Goal: Task Accomplishment & Management: Complete application form

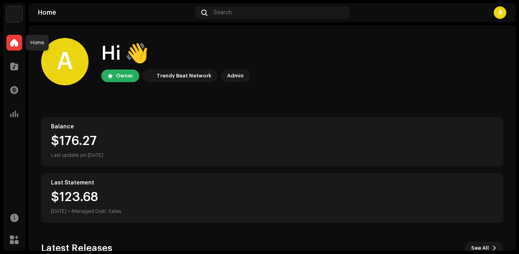
click at [14, 47] on div at bounding box center [14, 43] width 16 height 16
click at [20, 115] on div at bounding box center [14, 114] width 16 height 16
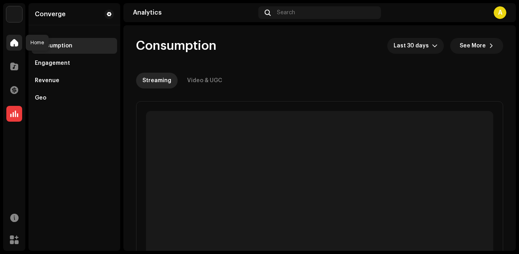
click at [13, 45] on span at bounding box center [14, 43] width 8 height 6
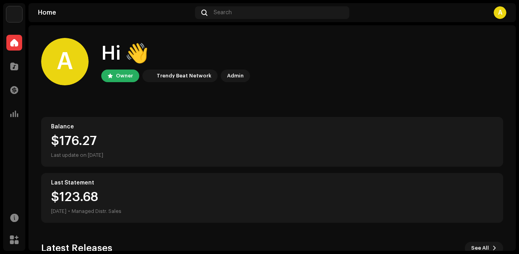
click at [479, 251] on div "Converge Home Catalog Transactions Analytics Resources Marketplace Converge Hom…" at bounding box center [259, 127] width 519 height 254
click at [480, 248] on span "See All" at bounding box center [480, 248] width 18 height 16
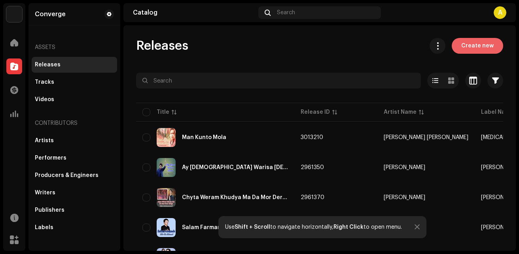
click at [471, 47] on span "Create new" at bounding box center [477, 46] width 32 height 16
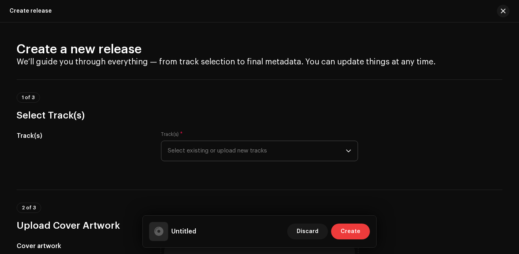
click at [347, 149] on icon "dropdown trigger" at bounding box center [349, 151] width 6 height 6
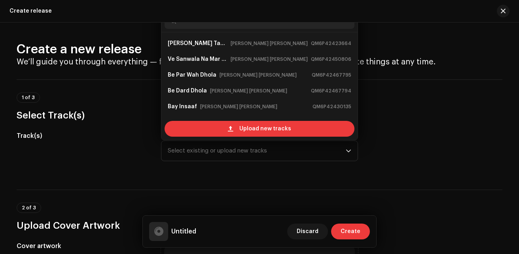
click at [373, 147] on div "Track(s) Track(s) * Select existing or upload new tracks [PERSON_NAME] Taan Eid…" at bounding box center [260, 151] width 486 height 40
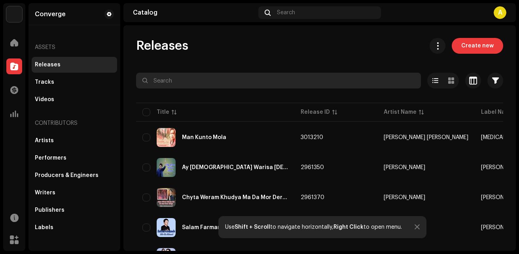
click at [208, 77] on input "text" at bounding box center [278, 81] width 285 height 16
paste input "Zulm Na Kr"
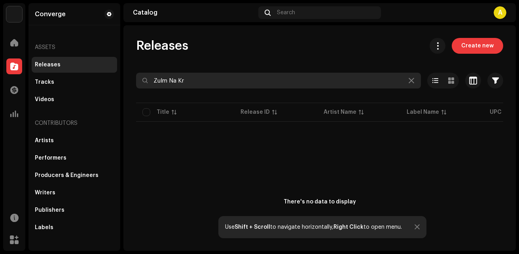
type input "Zulm Na Kr"
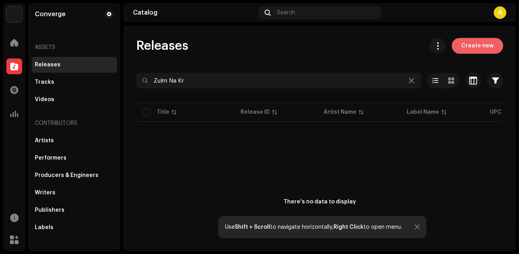
click at [465, 45] on span "Create new" at bounding box center [477, 46] width 32 height 16
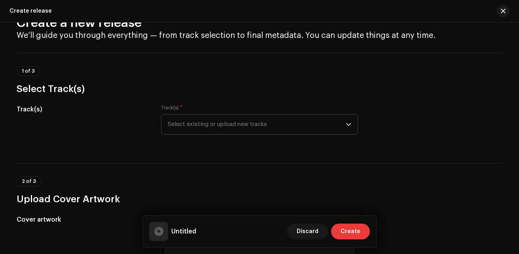
scroll to position [40, 0]
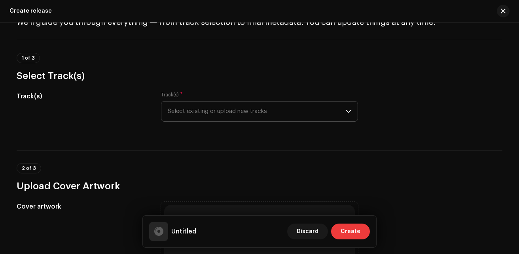
click at [206, 110] on span "Select existing or upload new tracks" at bounding box center [257, 112] width 178 height 20
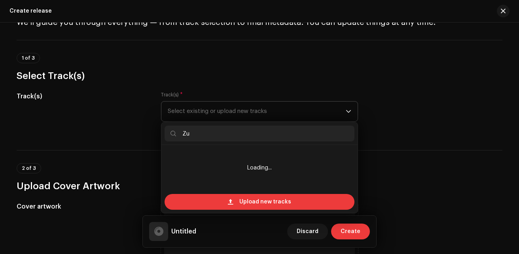
type input "Z"
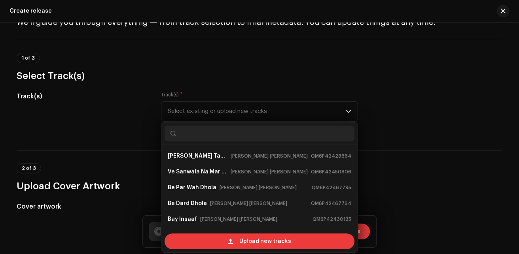
type input "0"
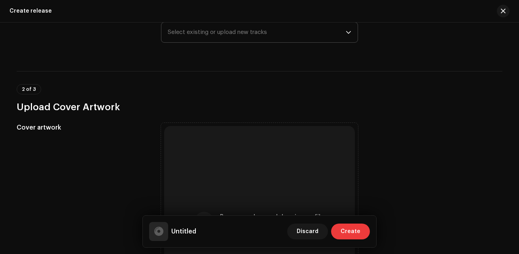
scroll to position [0, 0]
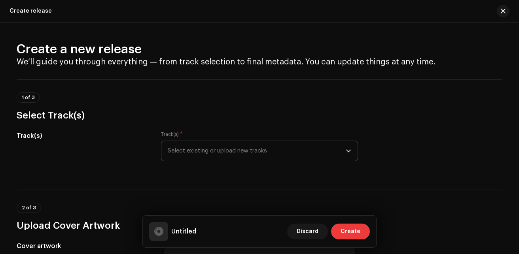
click at [350, 149] on p-select "Select existing or upload new tracks" at bounding box center [259, 151] width 197 height 21
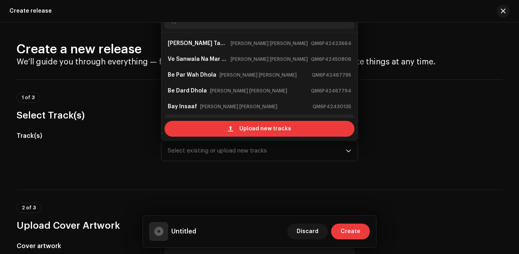
scroll to position [13, 0]
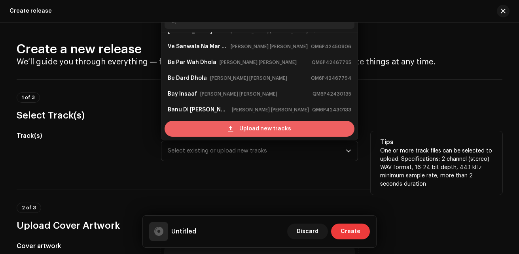
click at [274, 130] on span "Upload new tracks" at bounding box center [265, 129] width 52 height 16
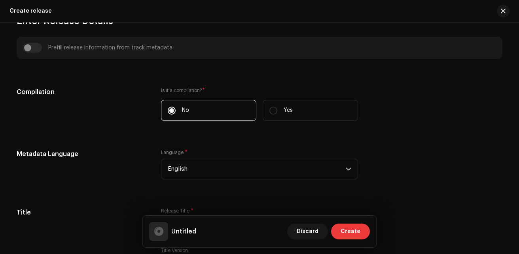
scroll to position [475, 0]
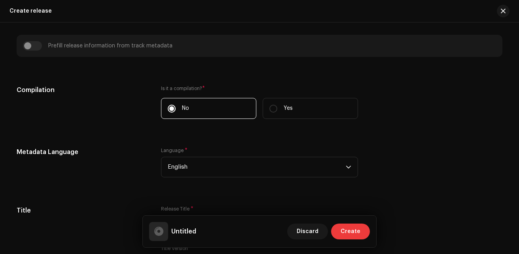
click at [174, 87] on label "Is it a compilation? *" at bounding box center [259, 88] width 197 height 6
drag, startPoint x: 174, startPoint y: 87, endPoint x: 199, endPoint y: 89, distance: 25.8
click at [199, 89] on label "Is it a compilation? *" at bounding box center [259, 88] width 197 height 6
drag, startPoint x: 171, startPoint y: 87, endPoint x: 198, endPoint y: 89, distance: 27.0
click at [198, 89] on label "Is it a compilation? *" at bounding box center [259, 88] width 197 height 6
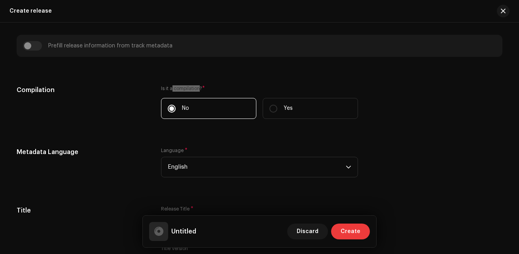
copy label "compilation"
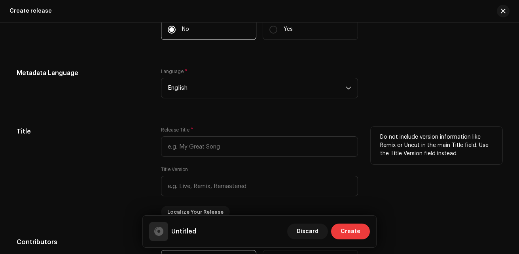
scroll to position [514, 0]
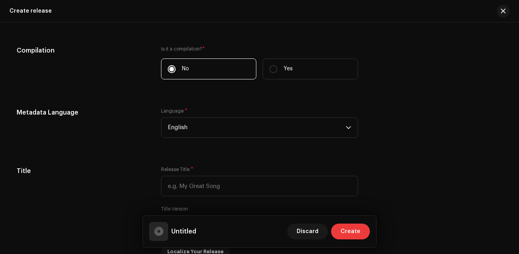
click at [118, 56] on div "Compilation" at bounding box center [83, 67] width 132 height 43
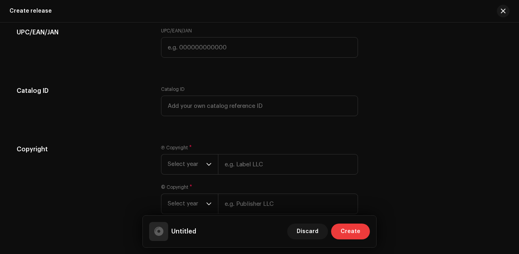
scroll to position [1147, 0]
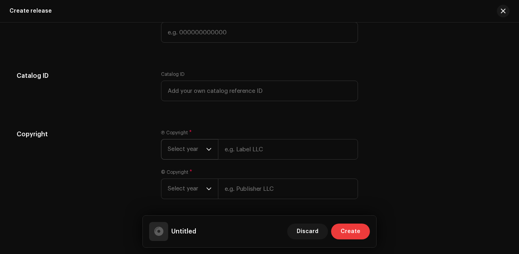
click at [210, 148] on icon "dropdown trigger" at bounding box center [209, 150] width 6 height 6
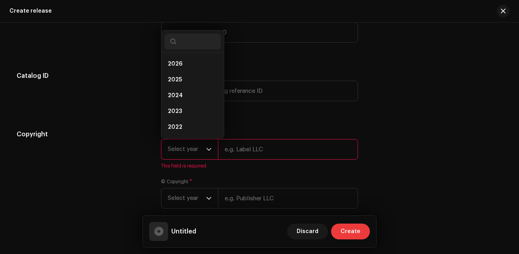
click at [210, 148] on icon "dropdown trigger" at bounding box center [209, 150] width 6 height 6
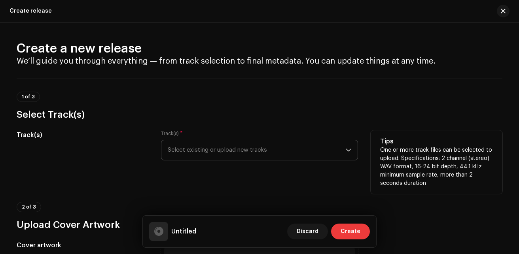
scroll to position [0, 0]
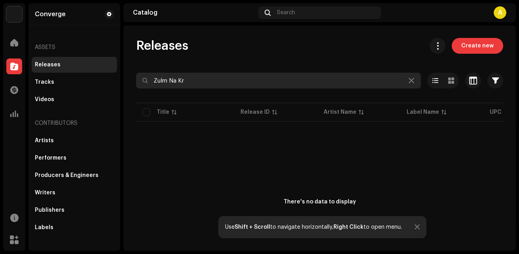
drag, startPoint x: 200, startPoint y: 80, endPoint x: 113, endPoint y: 64, distance: 88.4
click at [113, 64] on div "Converge Home Catalog Transactions Analytics Resources Marketplace Converge Ass…" at bounding box center [259, 127] width 519 height 254
paste input "Be Parwah Dhola"
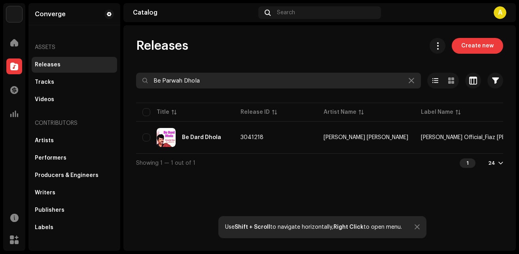
drag, startPoint x: 225, startPoint y: 82, endPoint x: 117, endPoint y: 80, distance: 108.0
click at [117, 80] on div "Converge Home Catalog Transactions Analytics Resources Marketplace Converge Ass…" at bounding box center [259, 127] width 519 height 254
paste input "i Na Kar"
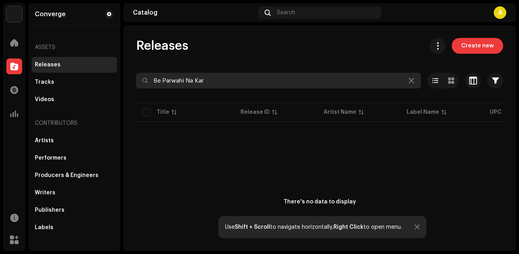
drag, startPoint x: 215, startPoint y: 84, endPoint x: 135, endPoint y: 77, distance: 79.8
click at [135, 77] on div "Releases Create new Be Parwahi Na Kar Selected 0 Deselect all 0 Options Filters…" at bounding box center [319, 160] width 392 height 244
paste input "Wafa You [PERSON_NAME]"
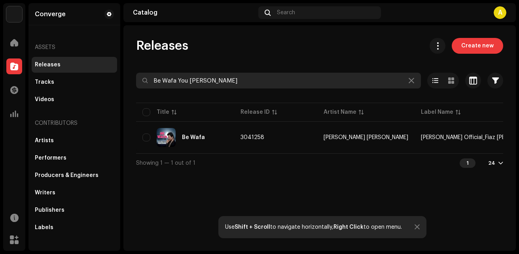
drag, startPoint x: 263, startPoint y: 70, endPoint x: 241, endPoint y: 81, distance: 24.1
click at [242, 80] on div "Releases Create new Be Wafa You [PERSON_NAME] Selected 0 Options Filters Distri…" at bounding box center [319, 105] width 392 height 134
drag, startPoint x: 241, startPoint y: 81, endPoint x: 147, endPoint y: 74, distance: 94.3
click at [147, 74] on input "Be Wafa You [PERSON_NAME]" at bounding box center [278, 81] width 285 height 16
paste input "huniyad E Bhandgi Hai [PERSON_NAME] Ki"
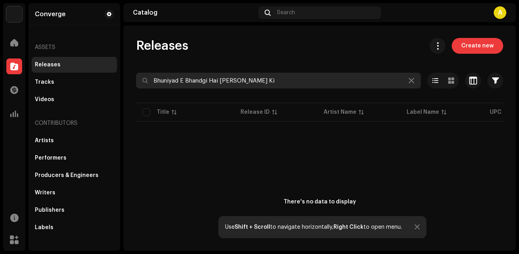
type input "Bhuniyad E Bhandgi Hai [PERSON_NAME] Ki"
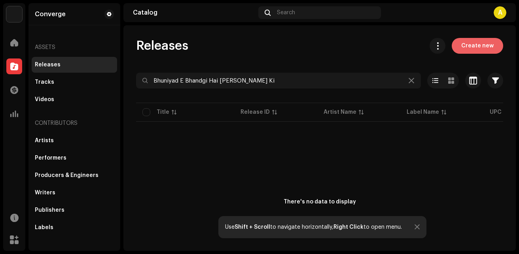
click at [473, 44] on span "Create new" at bounding box center [477, 46] width 32 height 16
